Goal: Register for event/course

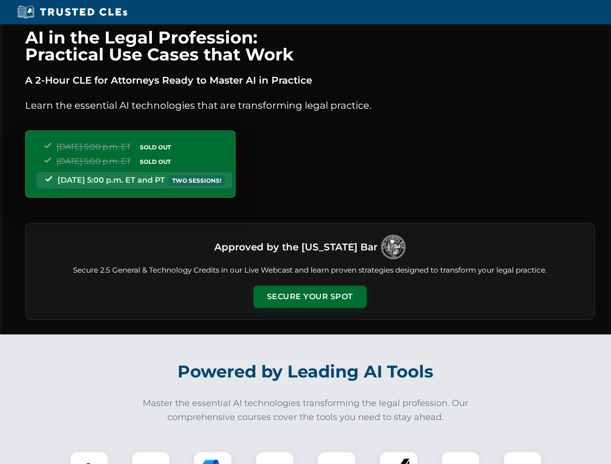
click at [310, 297] on button "Secure Your Spot" at bounding box center [310, 297] width 113 height 22
click at [89, 458] on img at bounding box center [89, 471] width 28 height 28
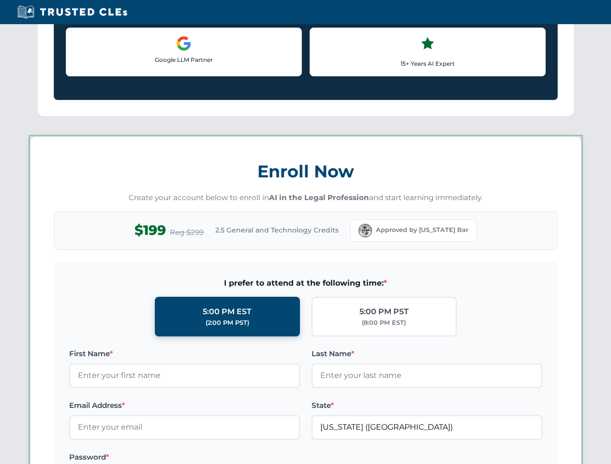
click at [213, 458] on label "Password *" at bounding box center [184, 458] width 231 height 12
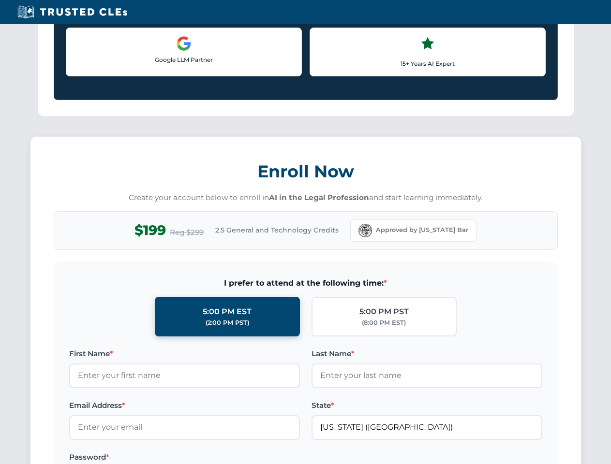
scroll to position [950, 0]
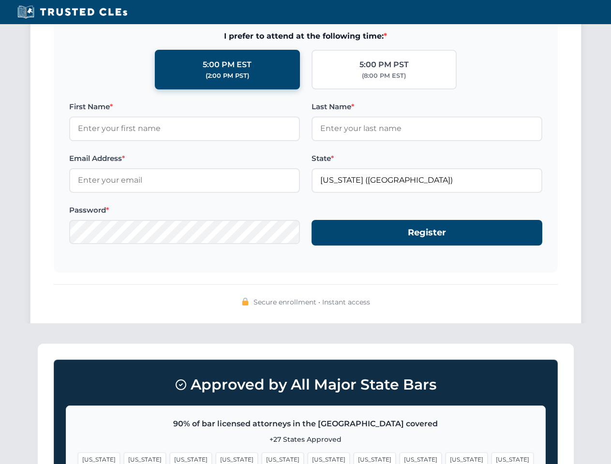
click at [446, 458] on span "[US_STATE]" at bounding box center [467, 460] width 42 height 14
